Goal: Task Accomplishment & Management: Manage account settings

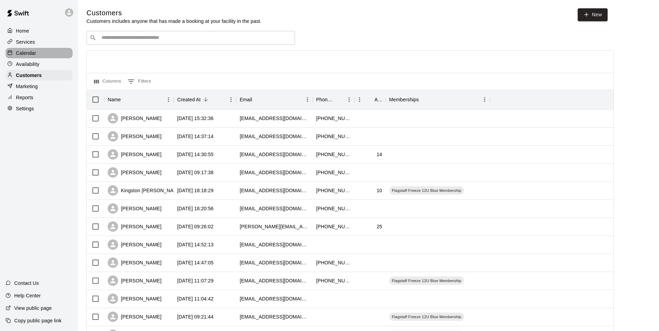
click at [19, 52] on p "Calendar" at bounding box center [26, 53] width 20 height 7
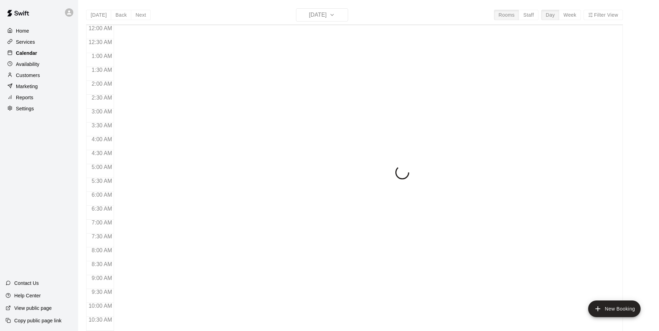
scroll to position [353, 0]
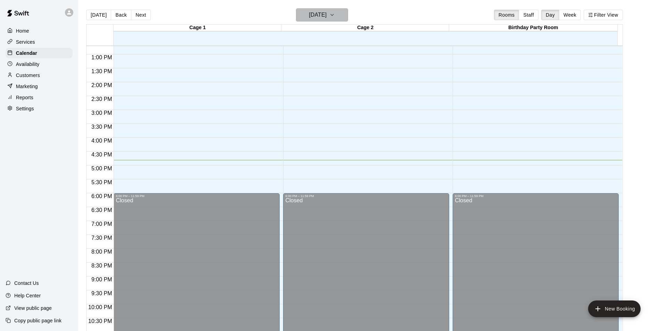
click at [335, 11] on icon "button" at bounding box center [332, 15] width 6 height 8
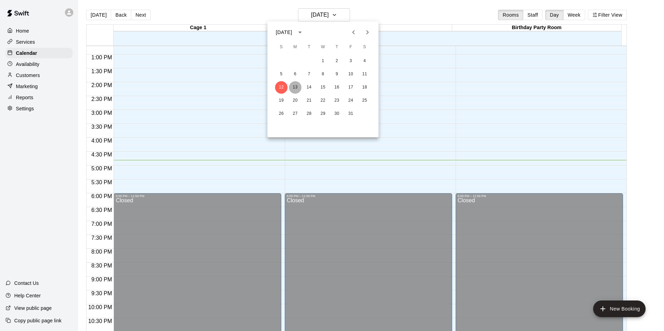
click at [294, 86] on button "13" at bounding box center [295, 87] width 13 height 13
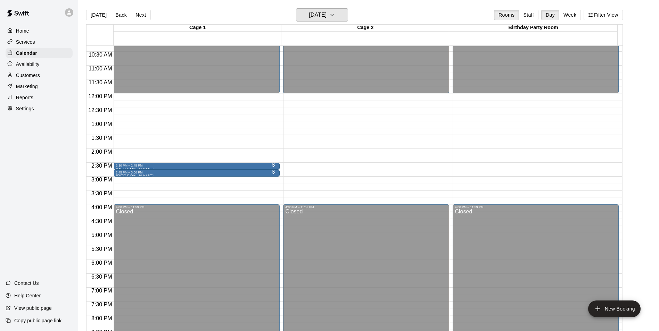
scroll to position [283, 0]
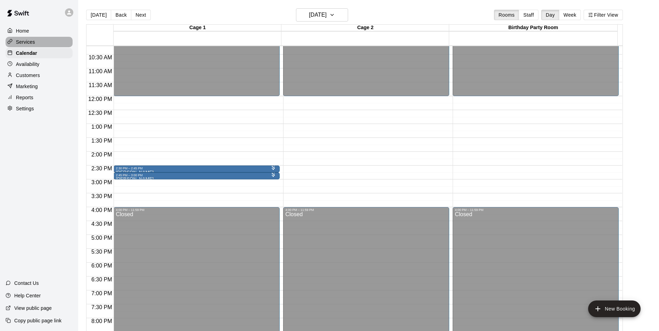
click at [21, 45] on p "Services" at bounding box center [25, 42] width 19 height 7
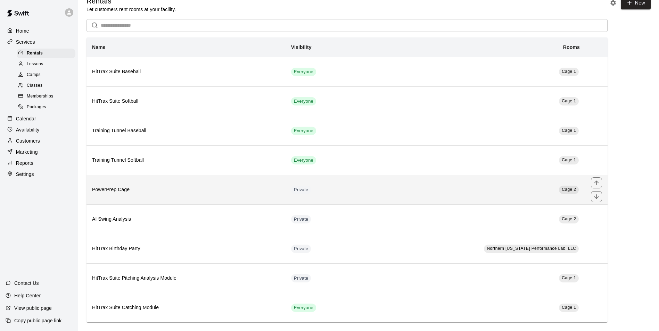
scroll to position [18, 0]
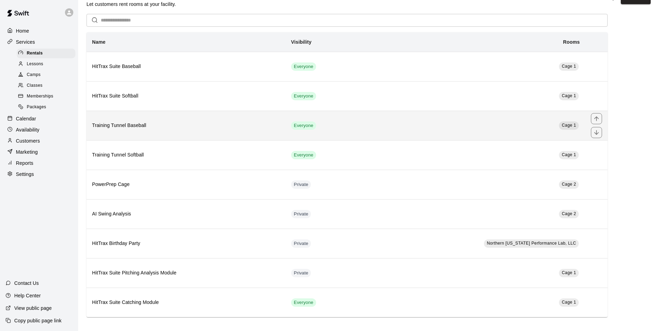
click at [375, 129] on td "Cage 1" at bounding box center [473, 126] width 224 height 30
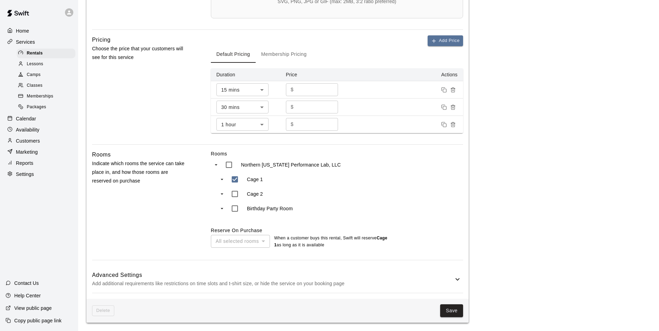
scroll to position [433, 0]
click at [25, 31] on p "Home" at bounding box center [22, 30] width 13 height 7
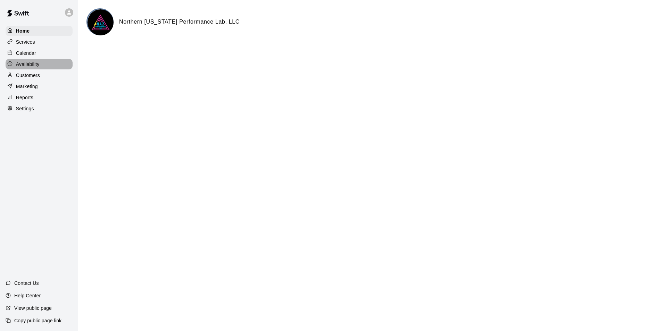
click at [23, 67] on p "Availability" at bounding box center [28, 64] width 24 height 7
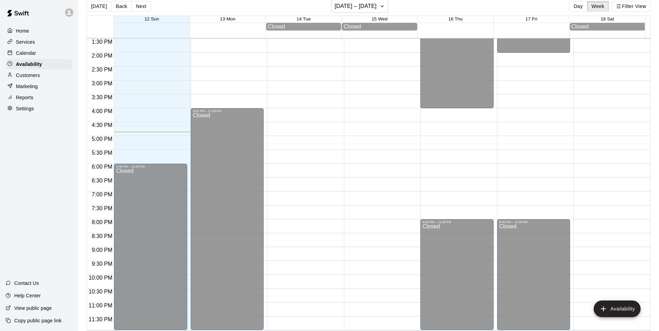
scroll to position [11, 0]
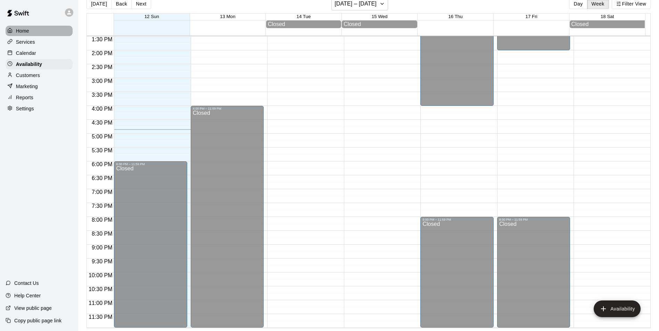
click at [23, 34] on p "Home" at bounding box center [22, 30] width 13 height 7
